Goal: Task Accomplishment & Management: Manage account settings

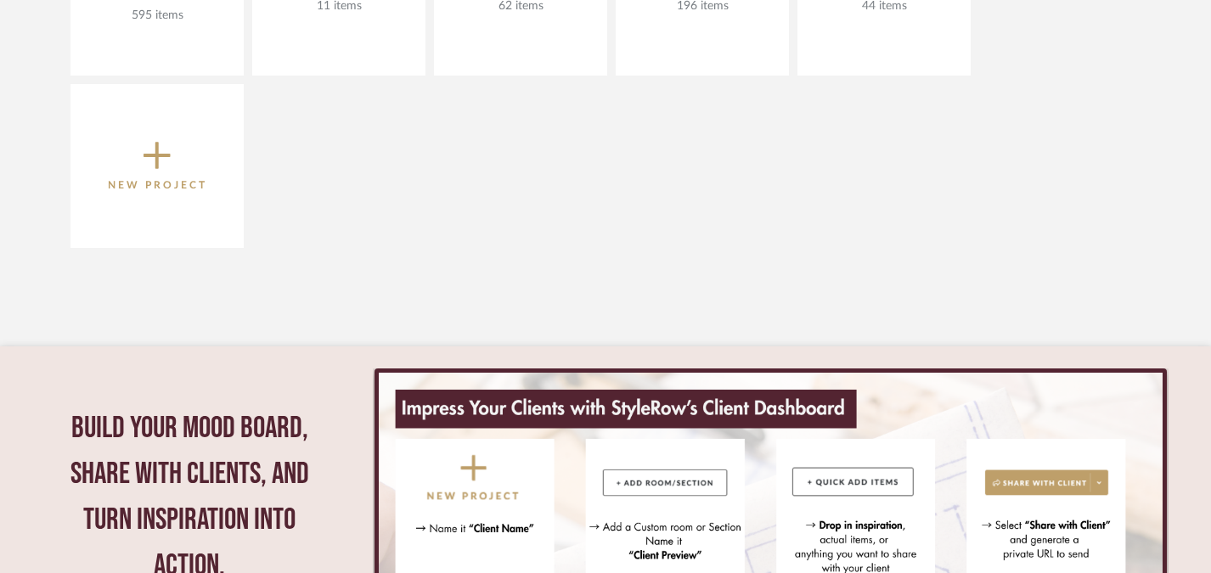
scroll to position [255, 0]
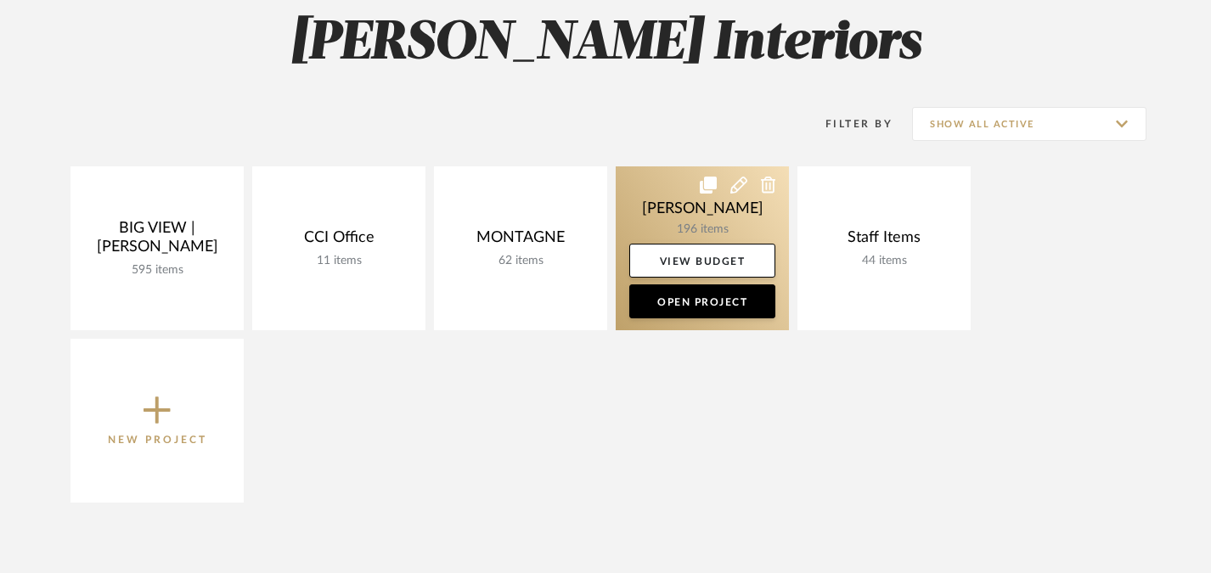
click at [716, 220] on link at bounding box center [702, 248] width 173 height 164
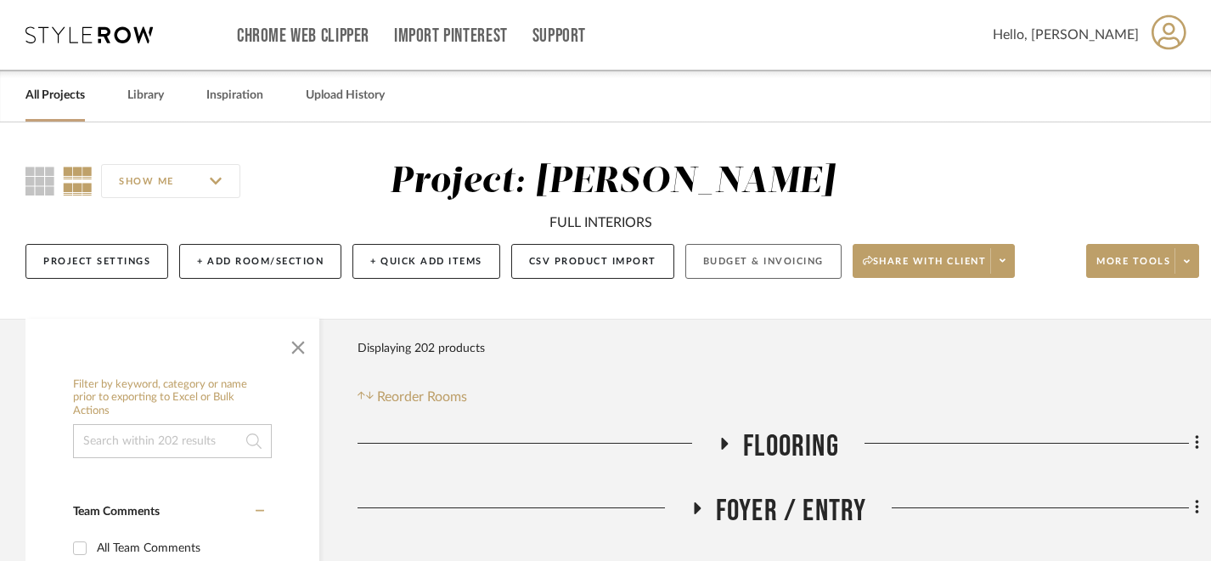
click at [742, 267] on button "Budget & Invoicing" at bounding box center [763, 261] width 156 height 35
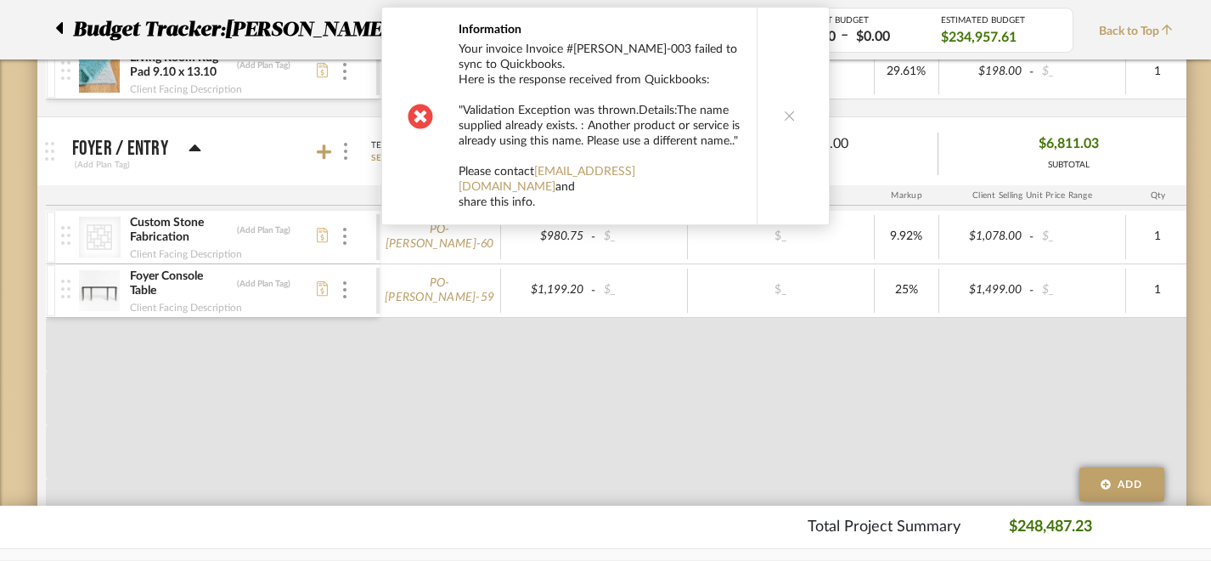
scroll to position [680, 0]
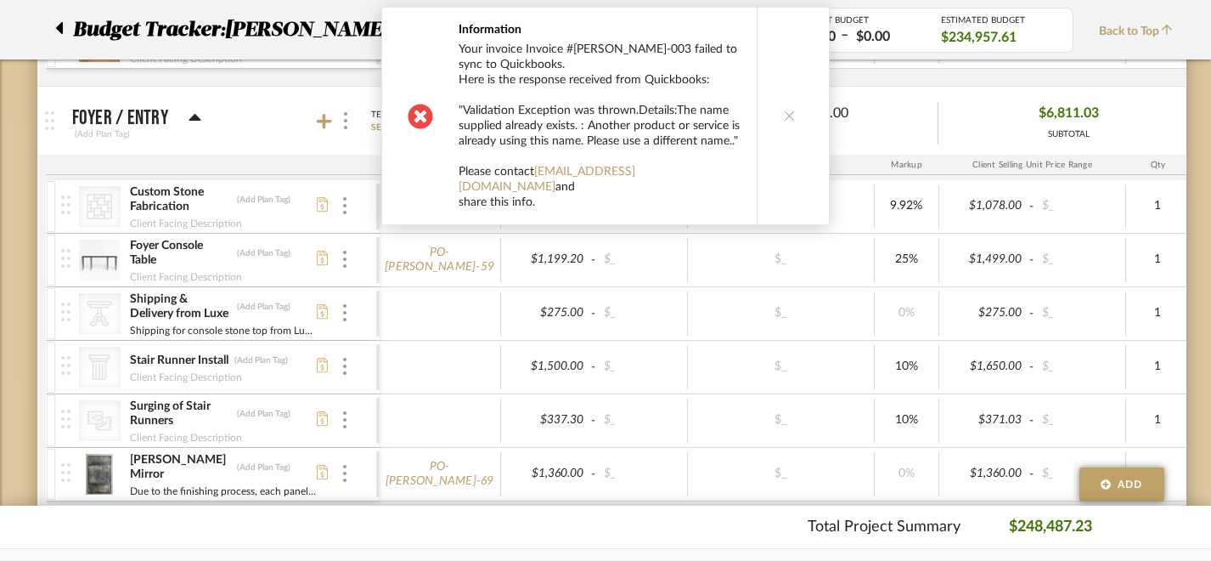
click at [793, 107] on button at bounding box center [789, 116] width 65 height 217
click at [796, 121] on button at bounding box center [789, 116] width 65 height 217
click at [790, 109] on button at bounding box center [789, 116] width 65 height 217
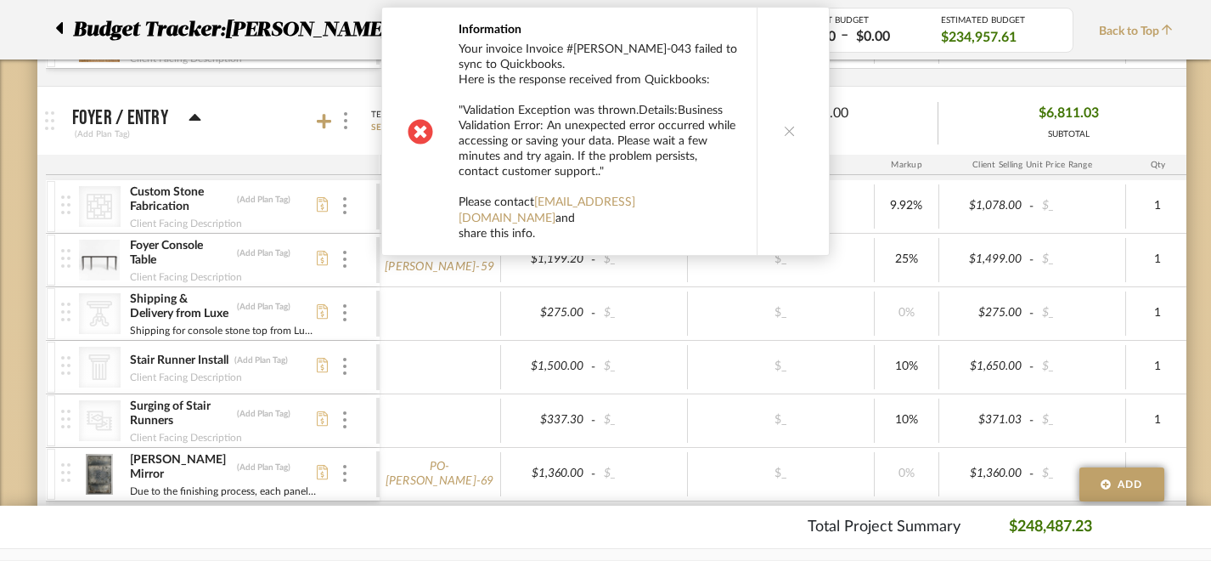
click at [781, 130] on button at bounding box center [789, 131] width 65 height 247
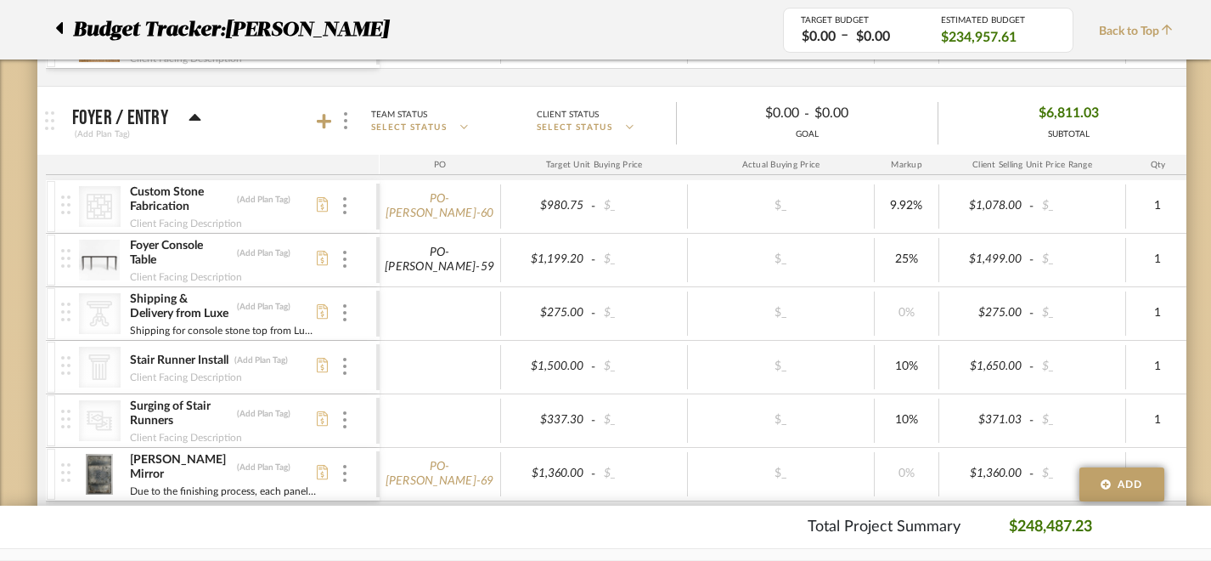
click at [436, 253] on link "PO-[PERSON_NAME]-59" at bounding box center [440, 259] width 110 height 29
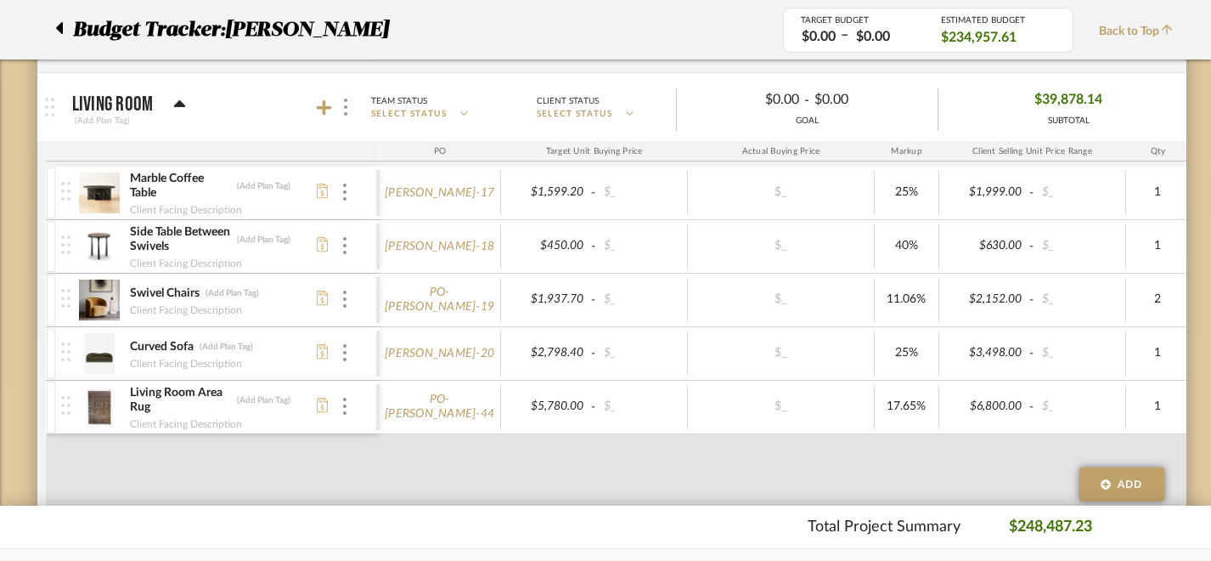
scroll to position [1614, 0]
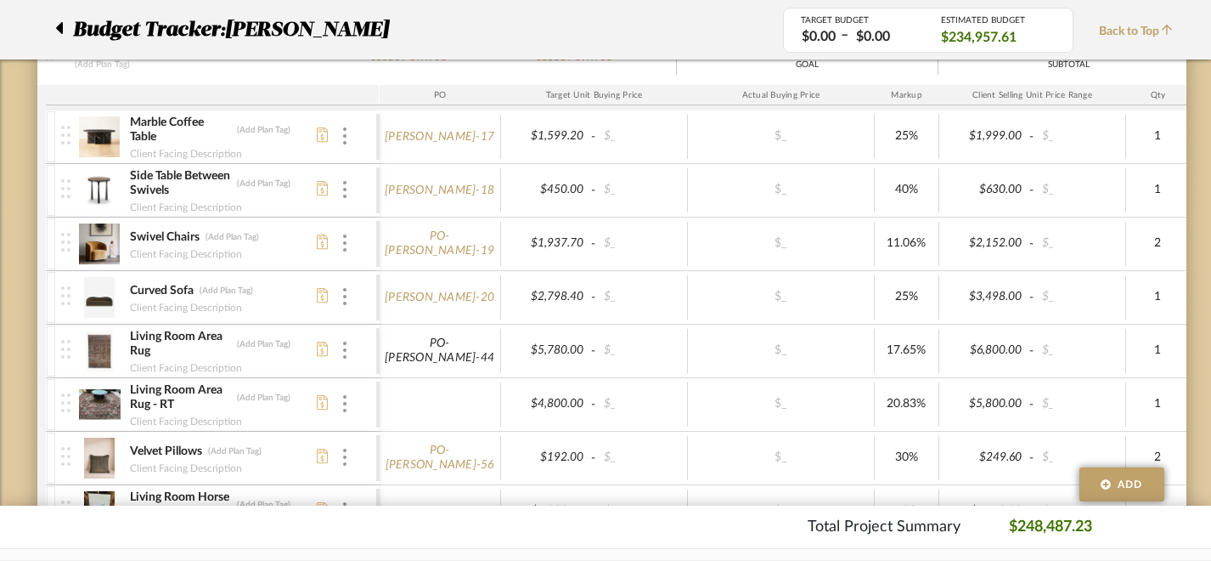
click at [454, 347] on link "PO-[PERSON_NAME]-44" at bounding box center [440, 350] width 110 height 29
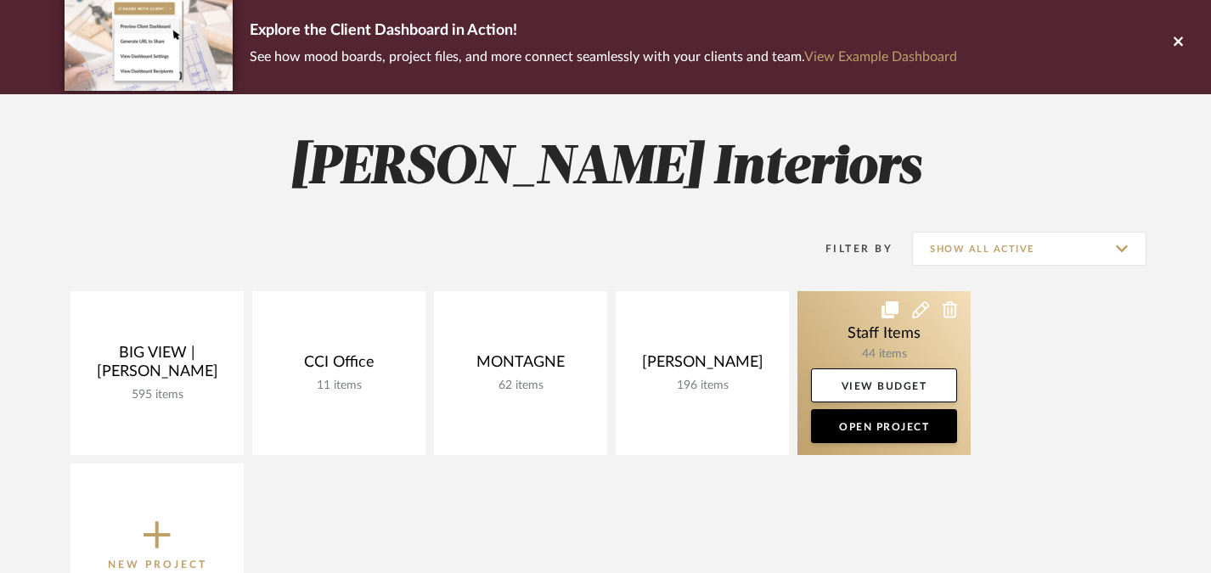
scroll to position [170, 0]
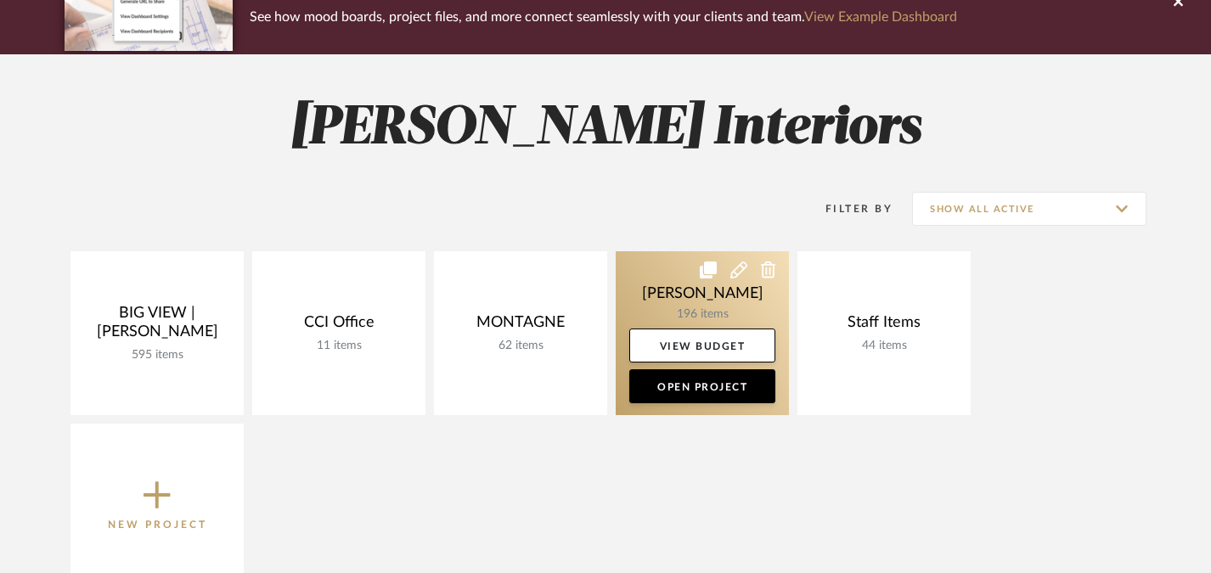
click at [668, 303] on link at bounding box center [702, 333] width 173 height 164
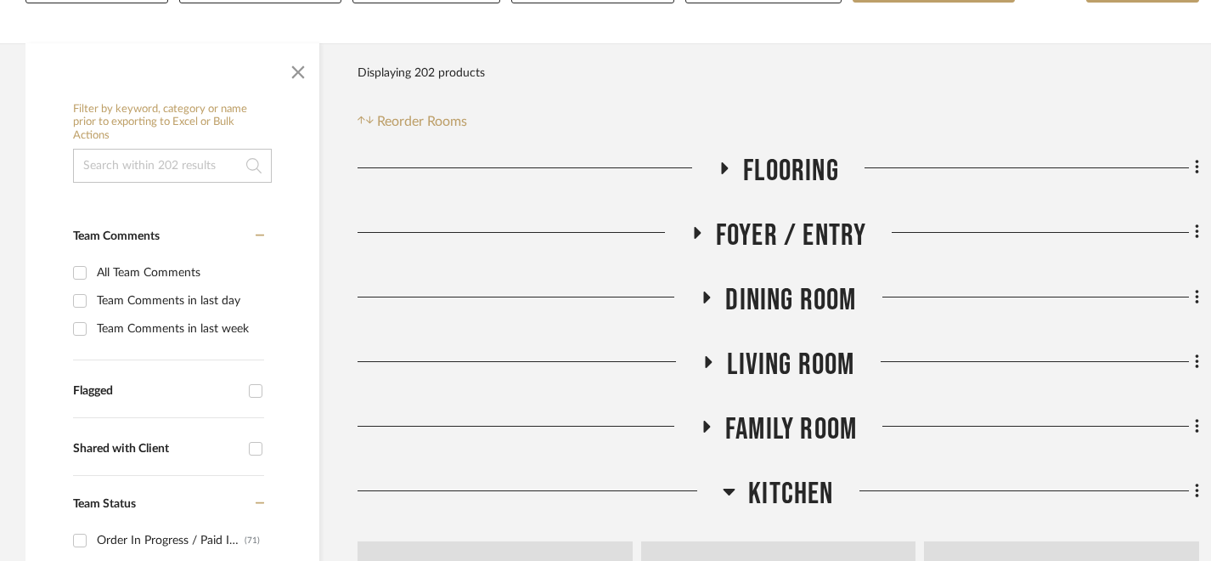
scroll to position [510, 0]
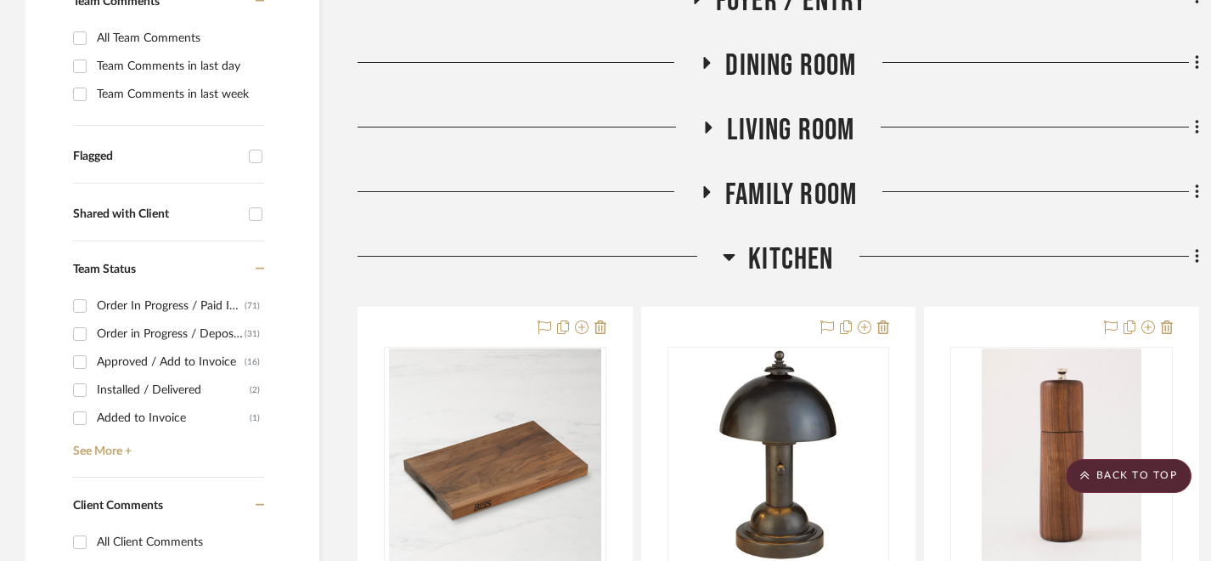
click at [734, 255] on icon at bounding box center [730, 257] width 12 height 7
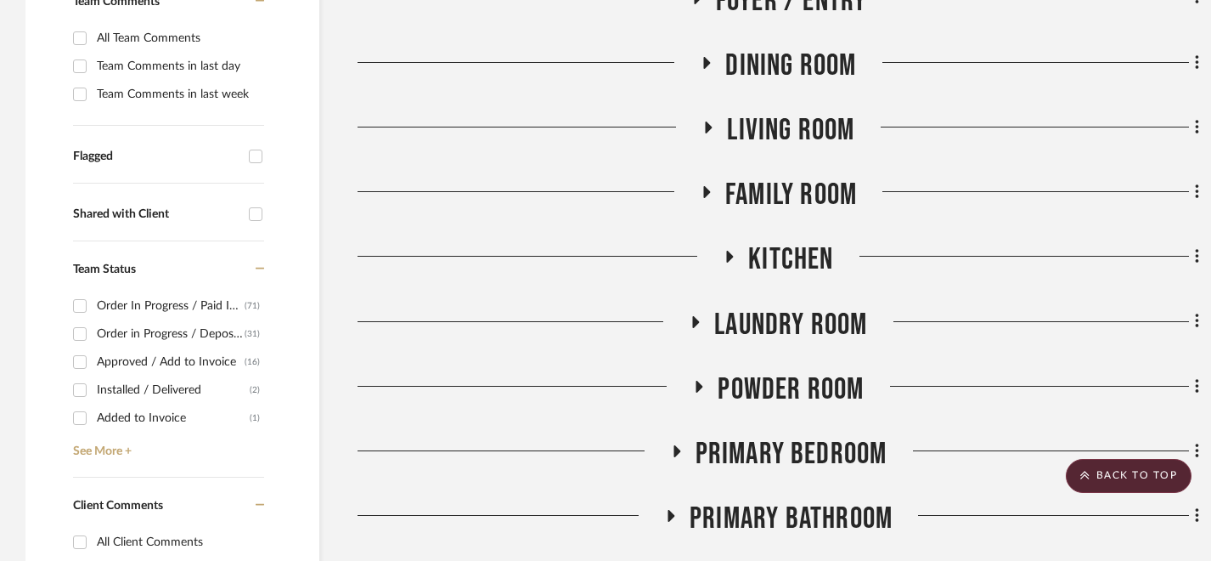
click at [708, 120] on h3 "Living Room" at bounding box center [778, 130] width 153 height 37
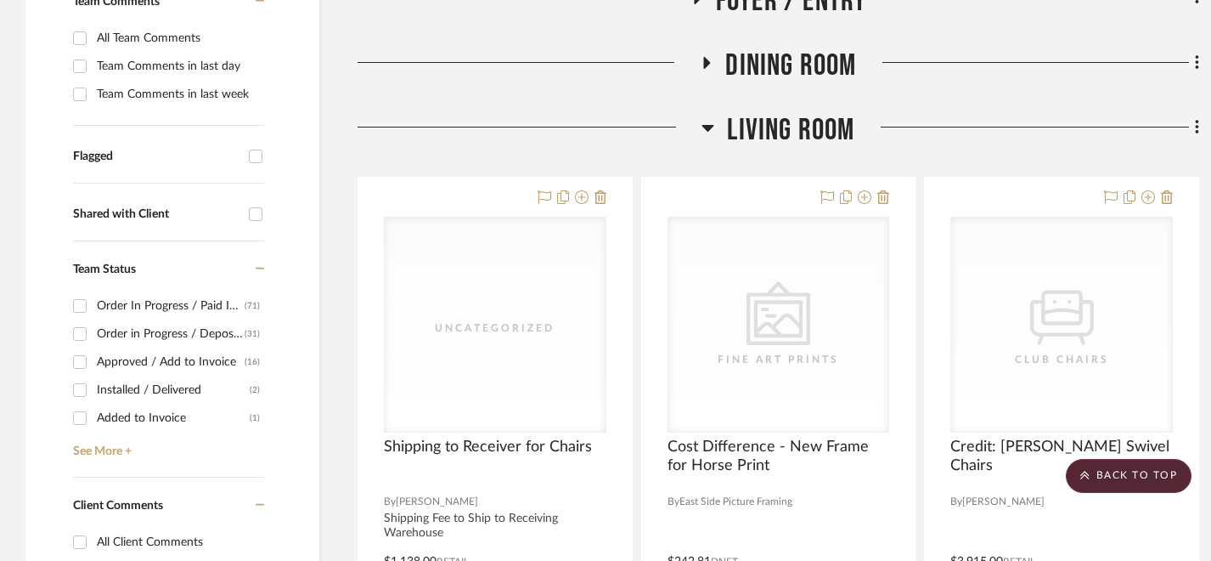
click at [716, 121] on h3 "Living Room" at bounding box center [778, 130] width 153 height 37
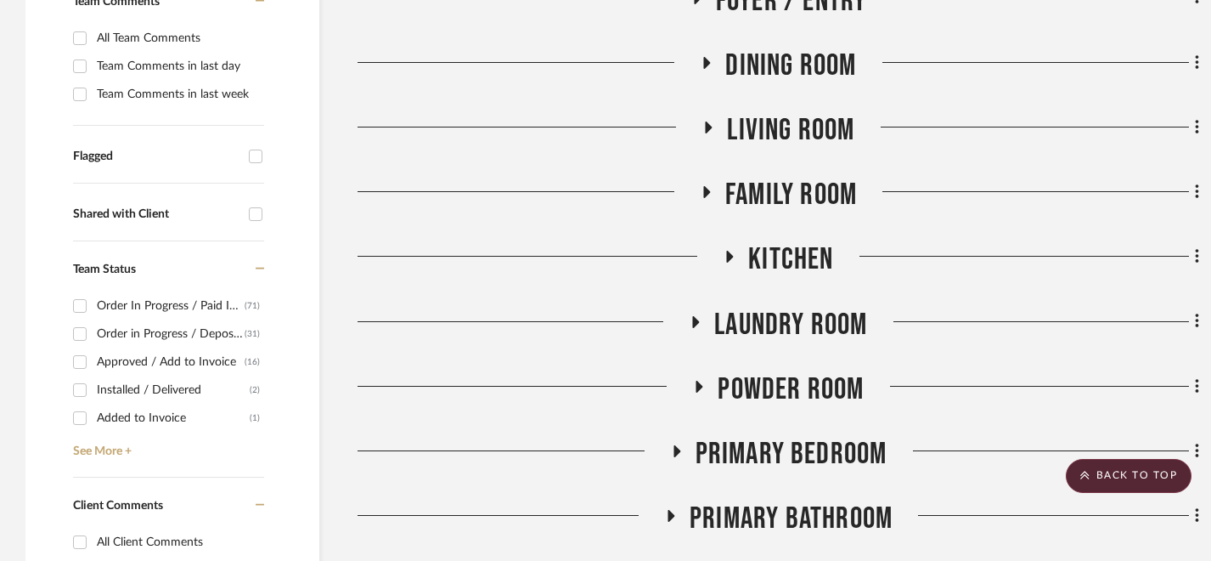
click at [702, 177] on h3 "Family Room" at bounding box center [778, 195] width 157 height 37
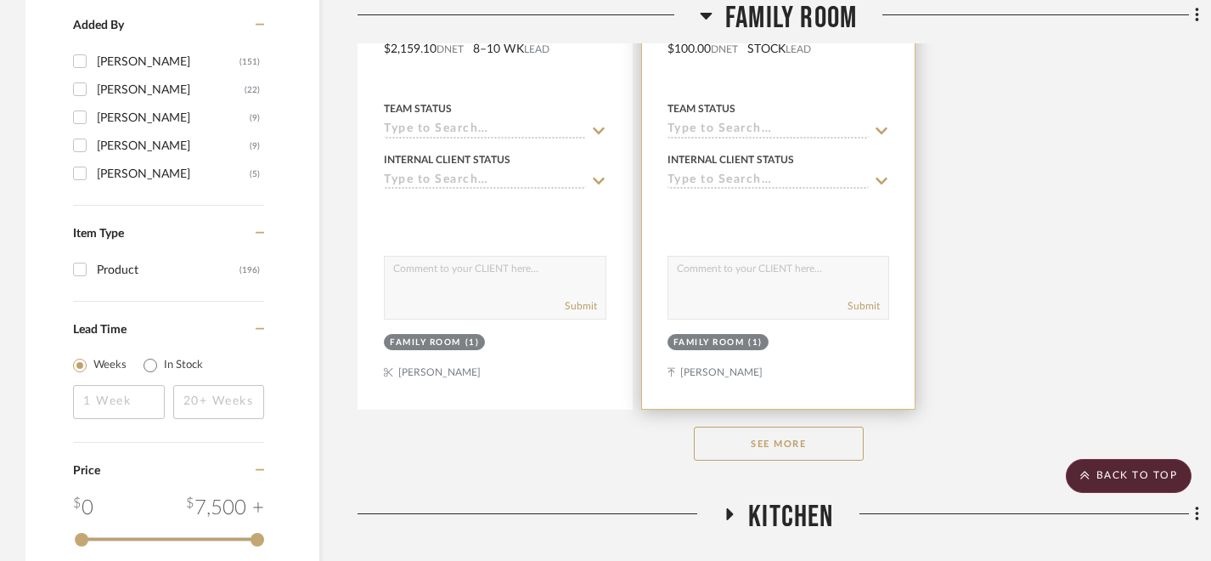
scroll to position [2633, 0]
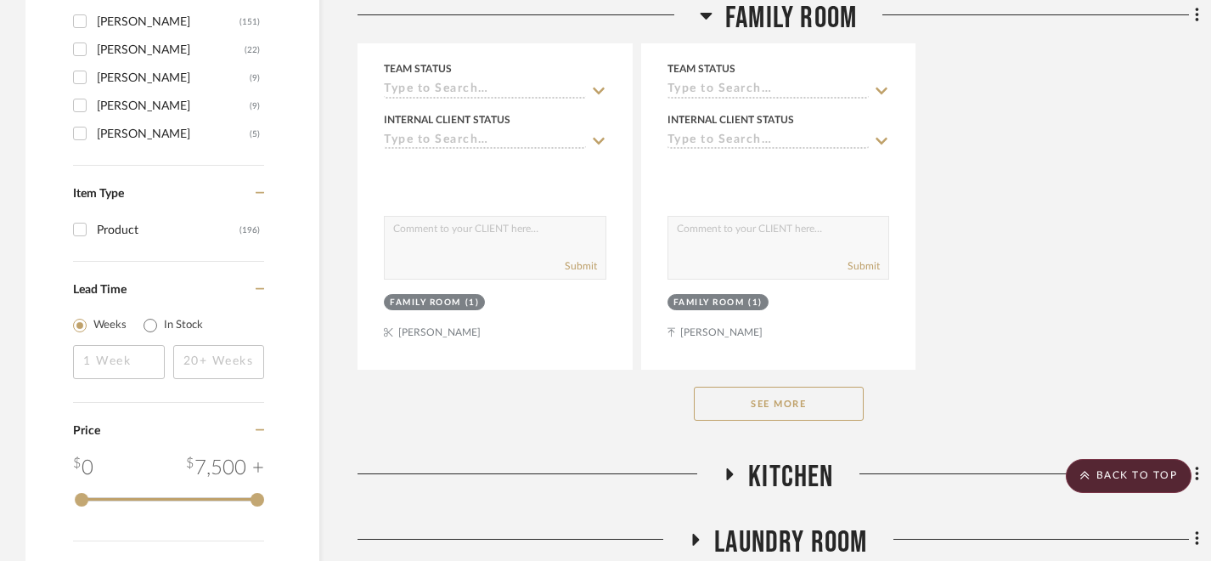
click at [731, 416] on button "See More" at bounding box center [779, 403] width 170 height 34
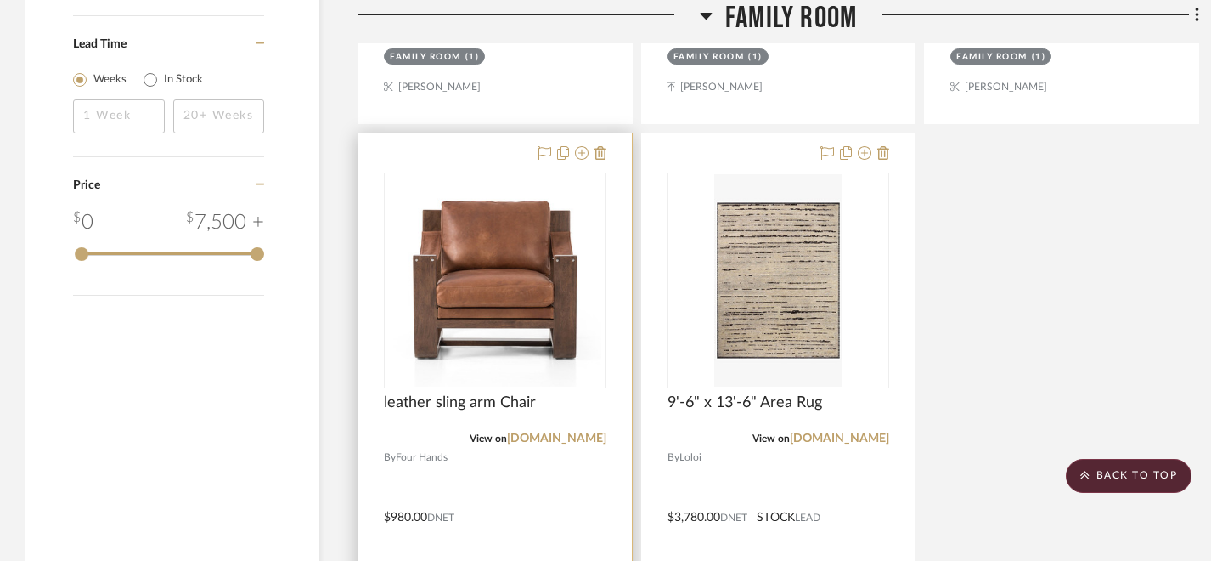
scroll to position [2888, 0]
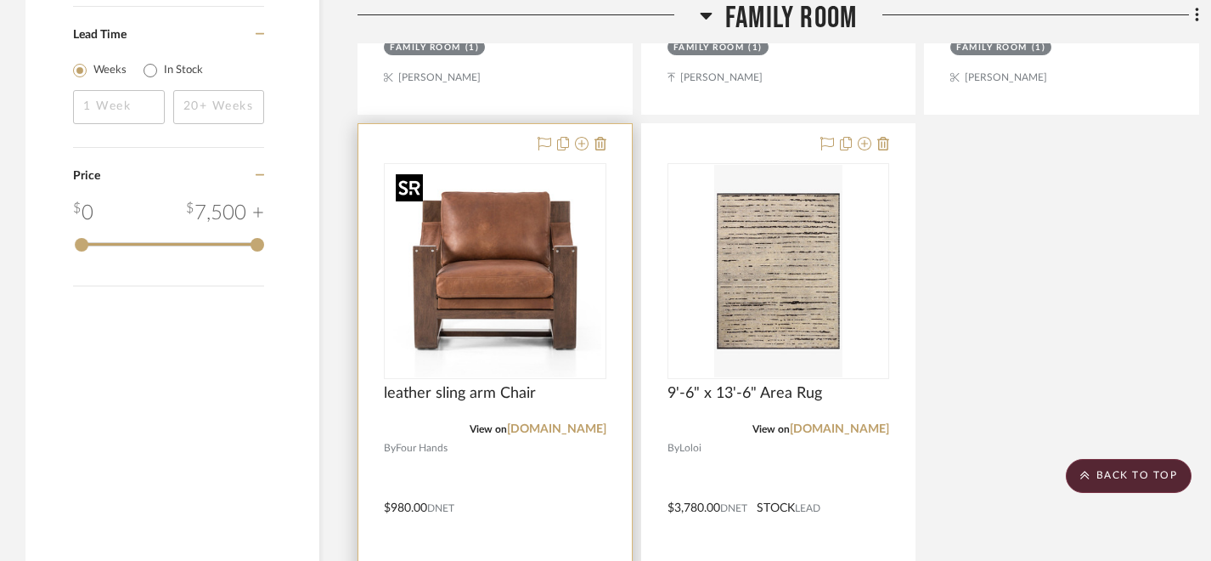
click at [484, 300] on img "0" at bounding box center [495, 271] width 212 height 212
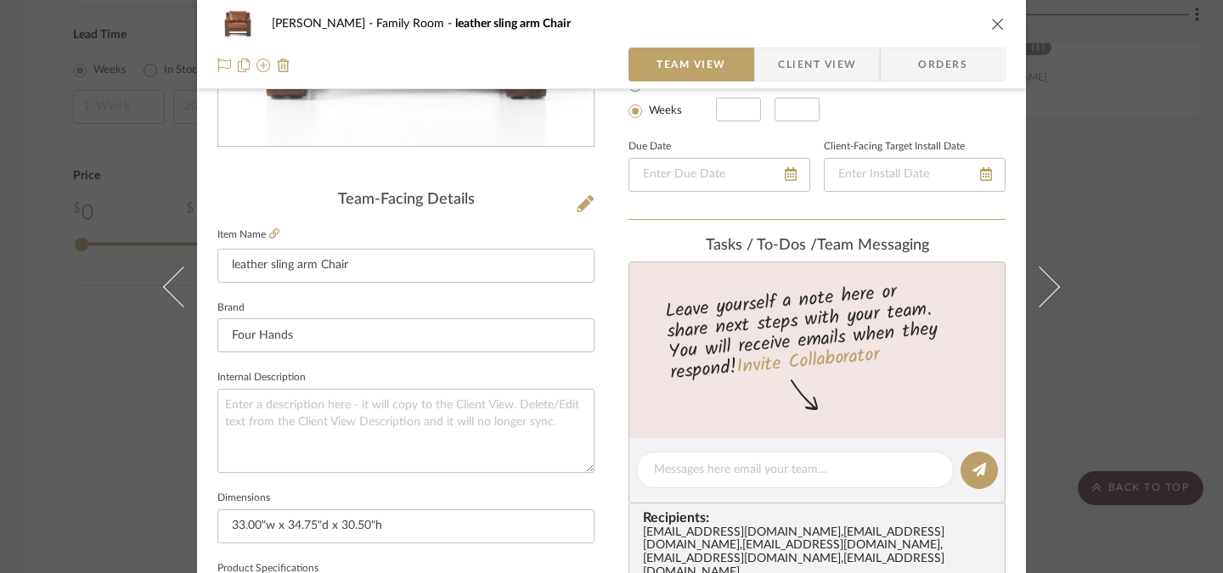
scroll to position [340, 0]
click at [269, 228] on icon at bounding box center [274, 233] width 10 height 10
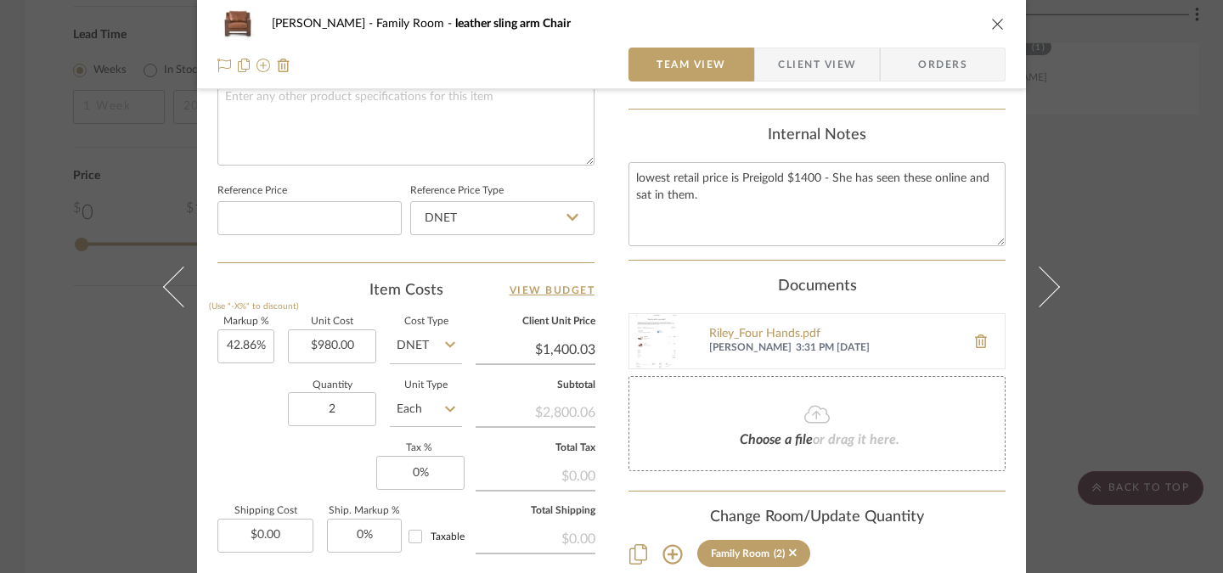
scroll to position [849, 0]
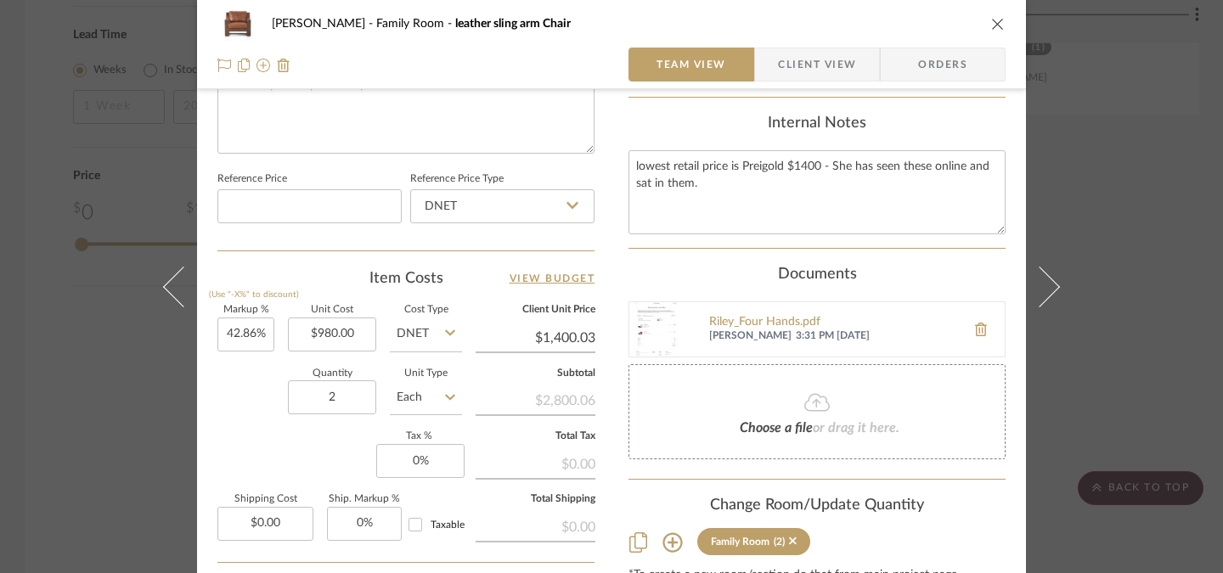
click at [659, 317] on img at bounding box center [656, 329] width 54 height 54
